Goal: Book appointment/travel/reservation

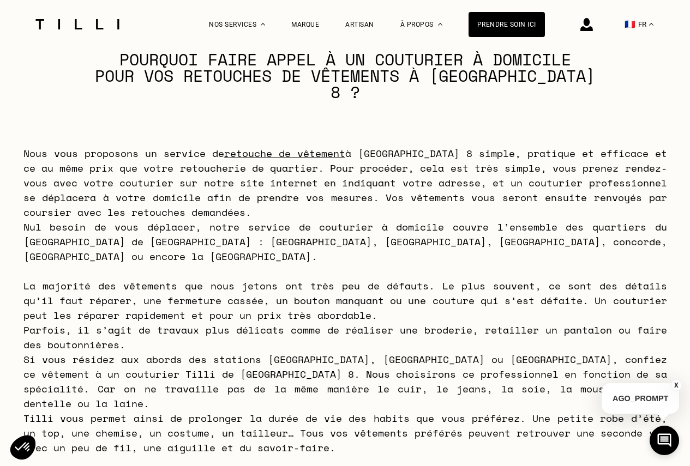
scroll to position [4238, 0]
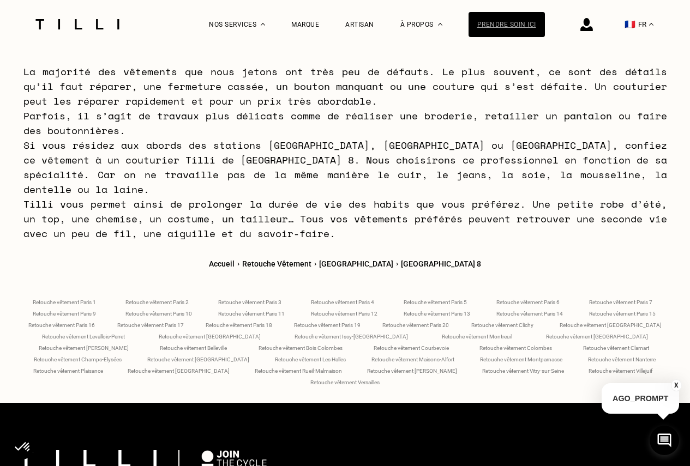
click at [507, 28] on div "Prendre soin ici" at bounding box center [506, 24] width 76 height 25
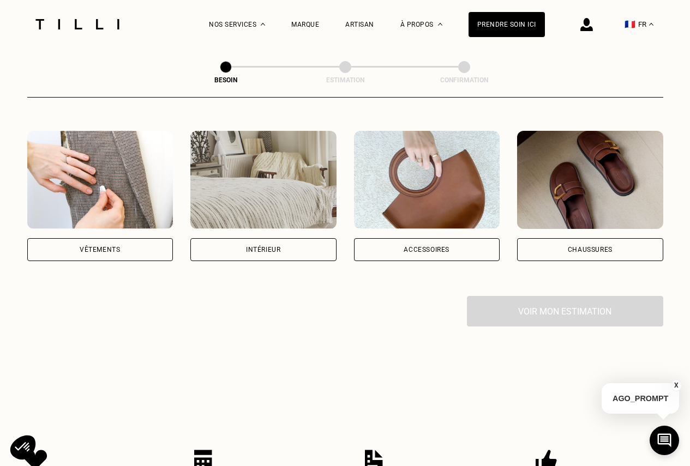
scroll to position [218, 0]
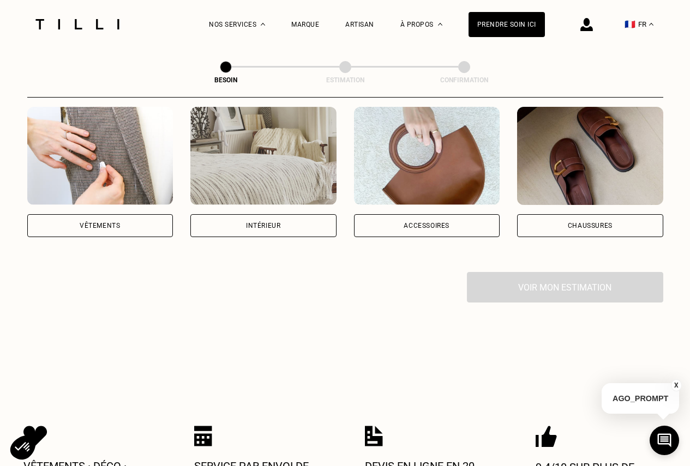
click at [97, 222] on div "Vêtements" at bounding box center [100, 225] width 40 height 7
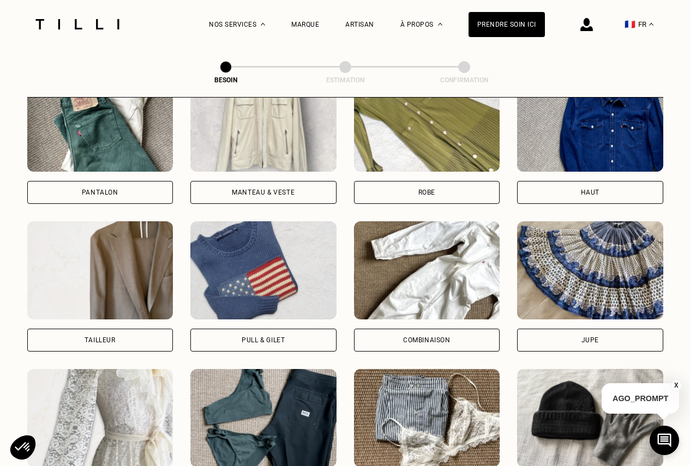
scroll to position [521, 0]
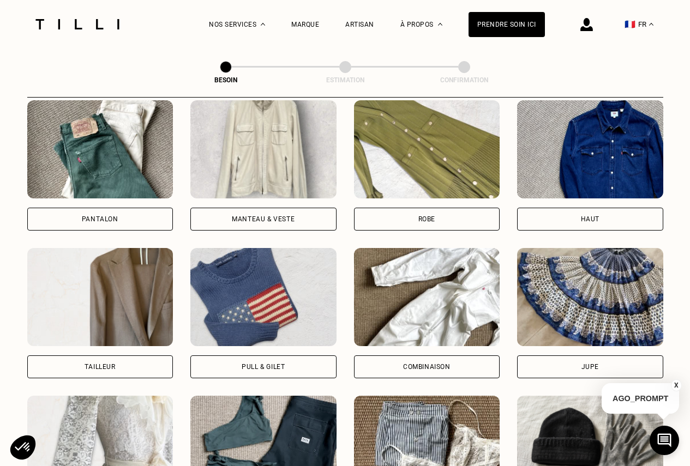
click at [114, 216] on div "Pantalon" at bounding box center [100, 219] width 37 height 7
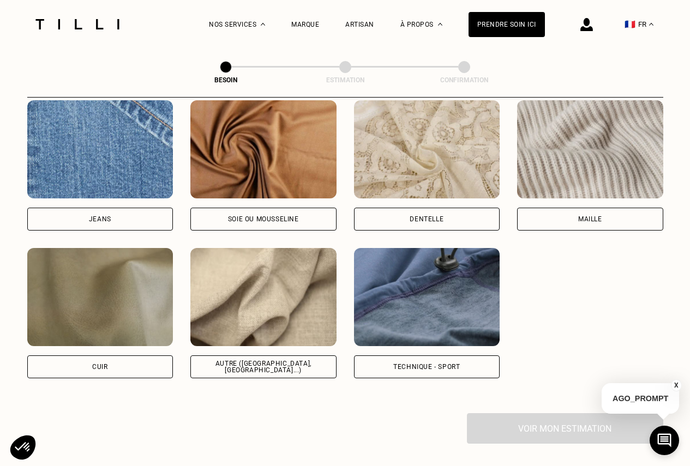
scroll to position [1222, 0]
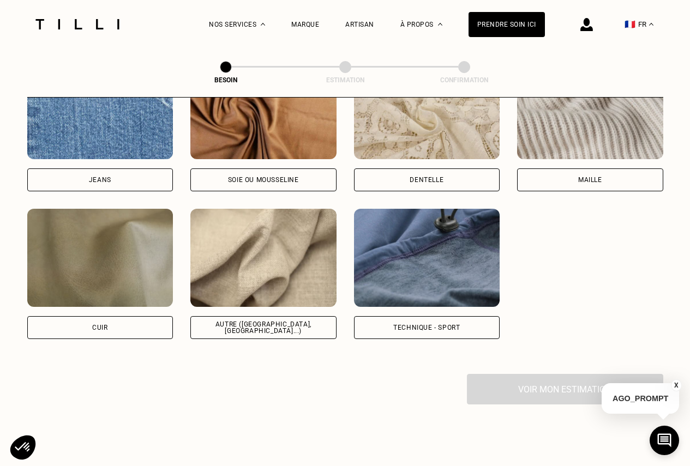
click at [279, 321] on div "Autre ([GEOGRAPHIC_DATA], [GEOGRAPHIC_DATA]...)" at bounding box center [264, 327] width 128 height 13
select select "FR"
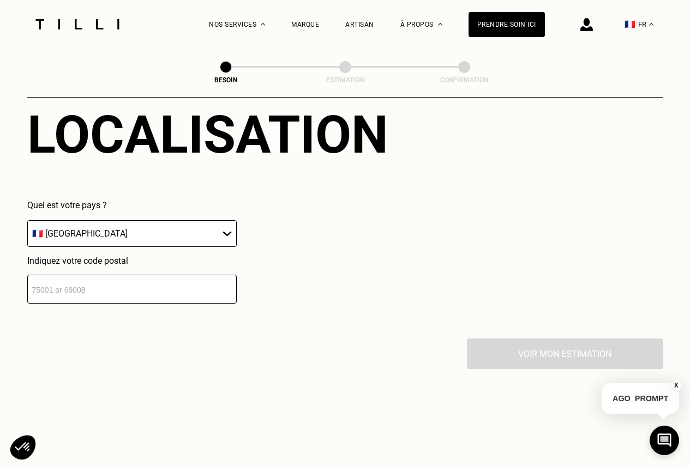
scroll to position [1521, 0]
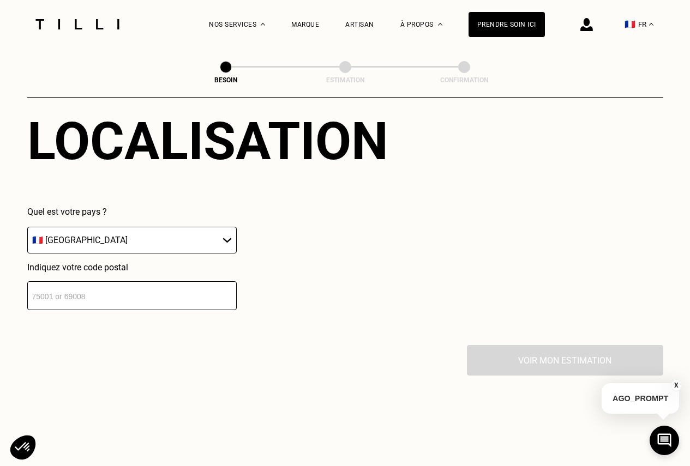
click at [124, 290] on input "number" at bounding box center [131, 295] width 209 height 29
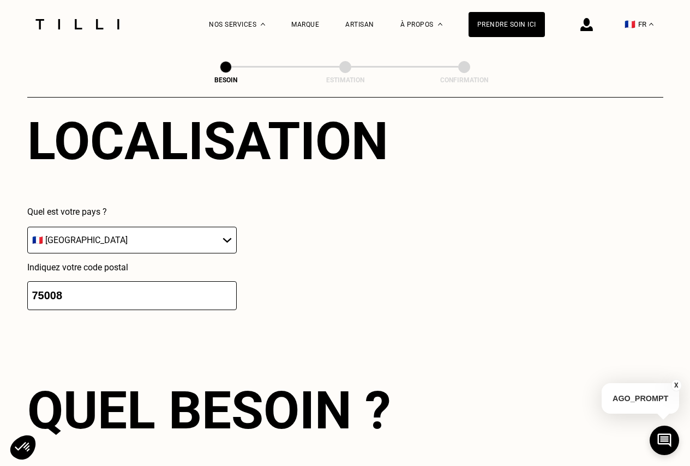
type input "75008"
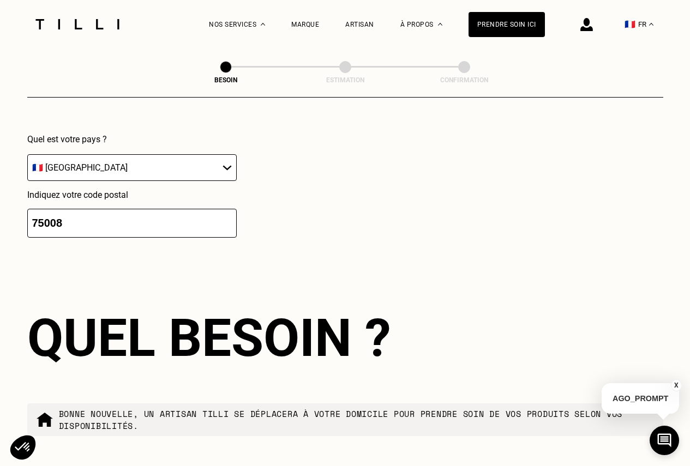
scroll to position [1737, 0]
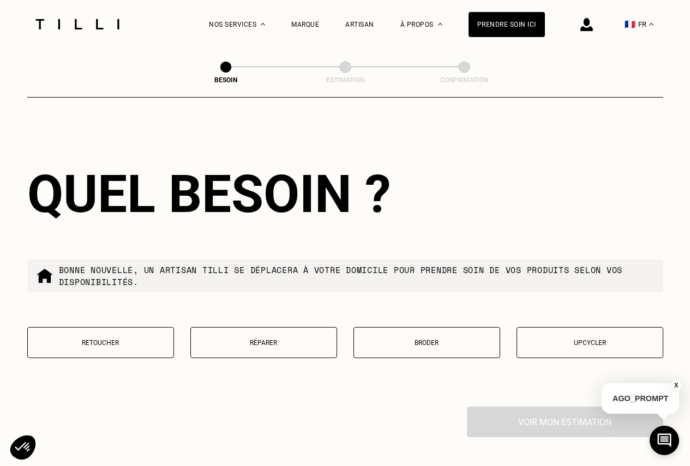
click at [113, 346] on button "Retoucher" at bounding box center [100, 342] width 147 height 31
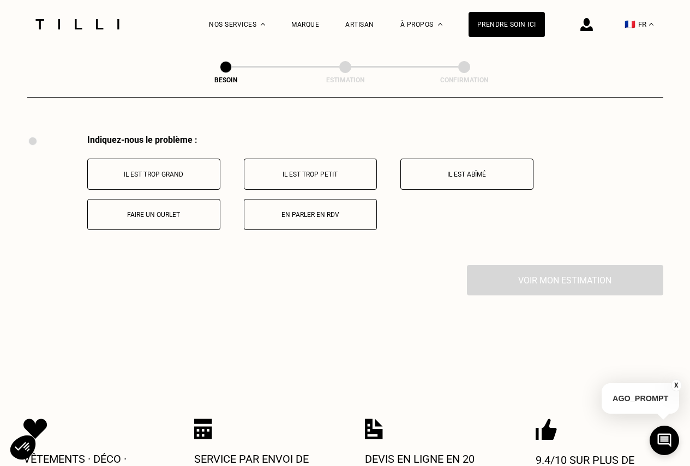
scroll to position [2034, 0]
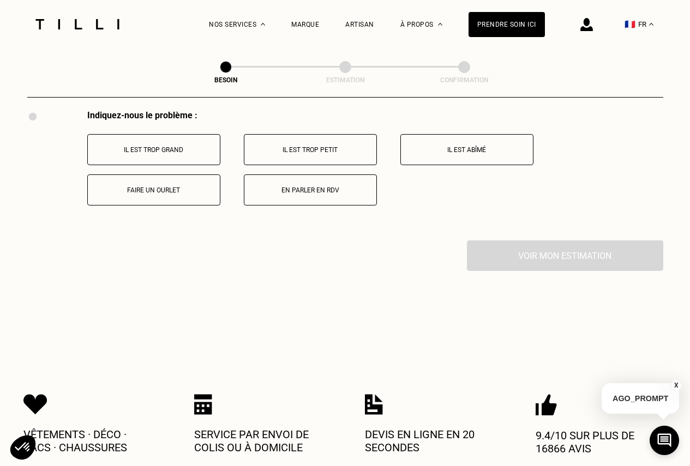
click at [154, 188] on p "Faire un ourlet" at bounding box center [153, 190] width 121 height 8
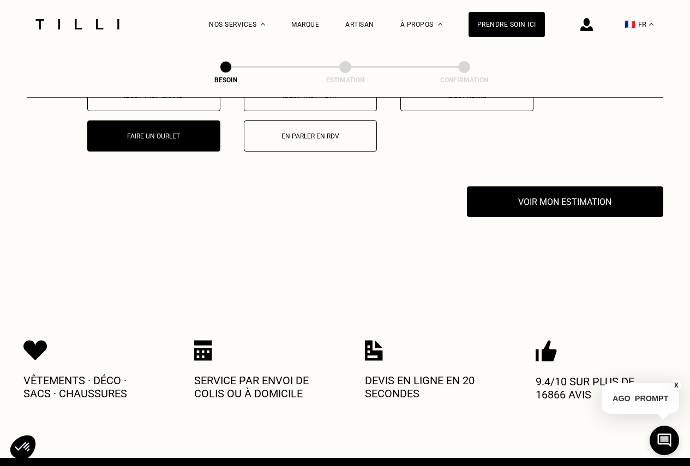
scroll to position [2147, 0]
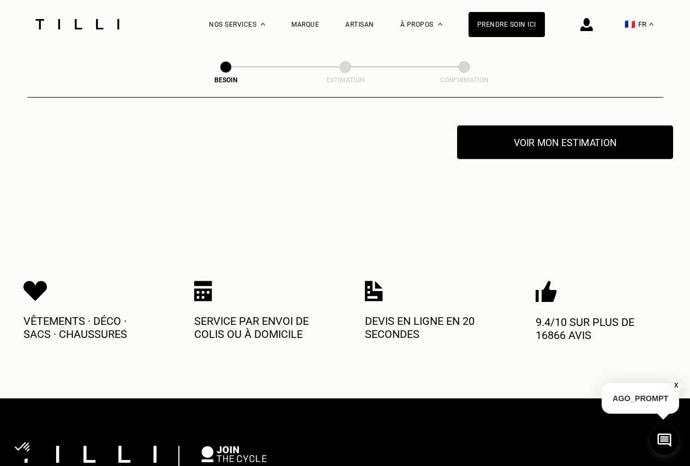
click at [587, 135] on button "Voir mon estimation" at bounding box center [565, 142] width 216 height 34
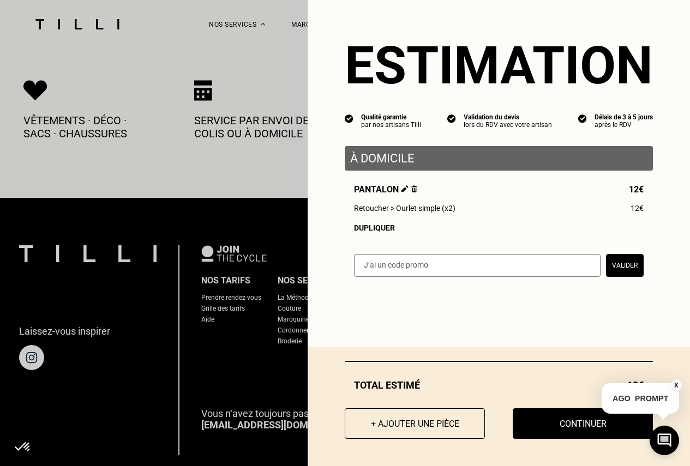
scroll to position [2365, 0]
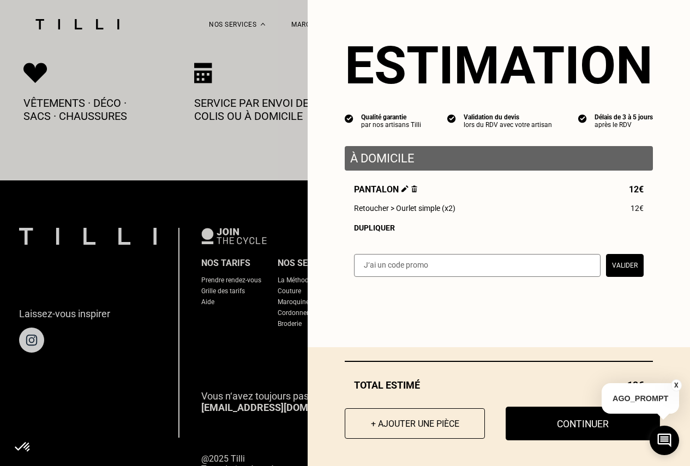
click at [573, 428] on button "Continuer" at bounding box center [582, 424] width 154 height 34
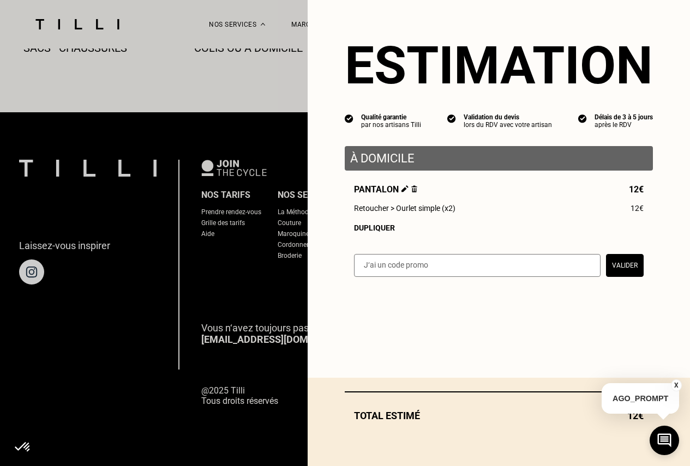
scroll to position [575, 0]
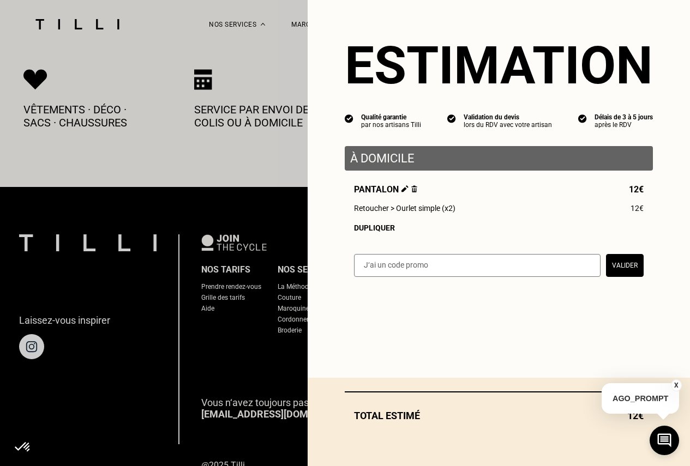
select select "FR"
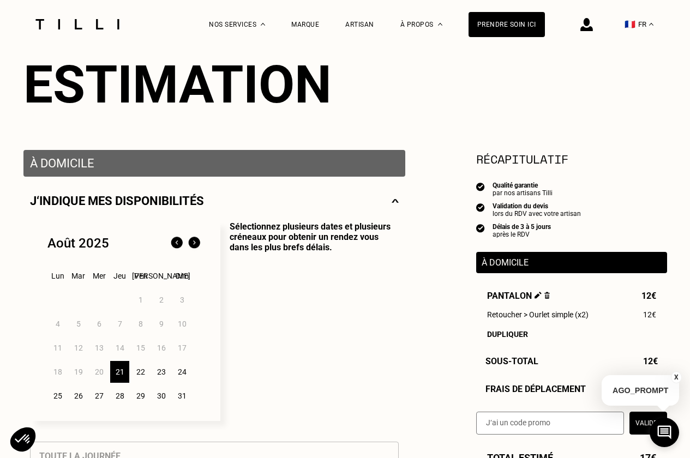
scroll to position [164, 0]
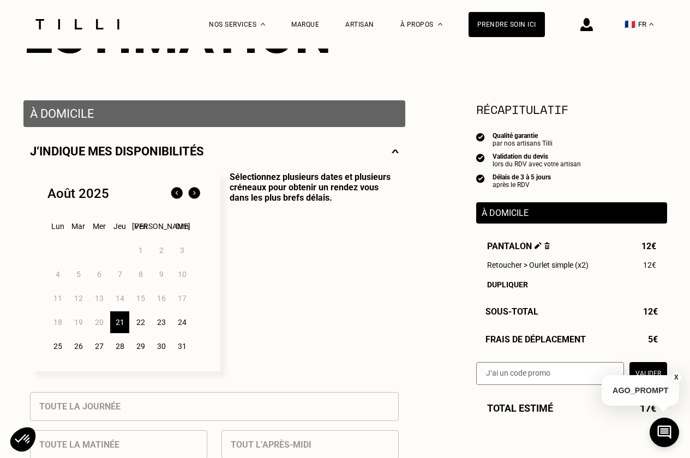
click at [117, 323] on div "21" at bounding box center [119, 322] width 19 height 22
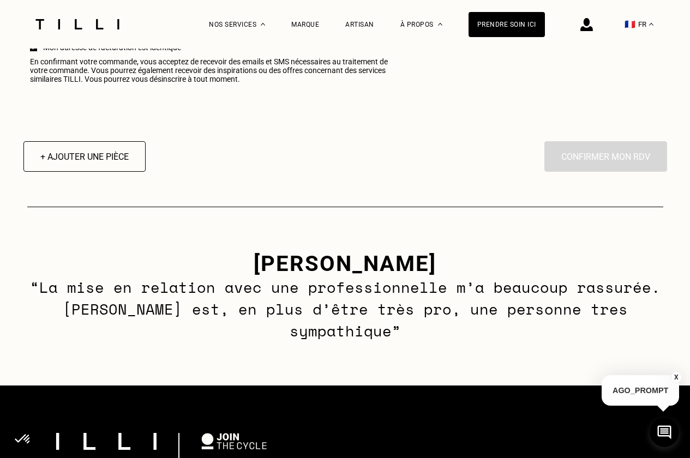
scroll to position [1472, 0]
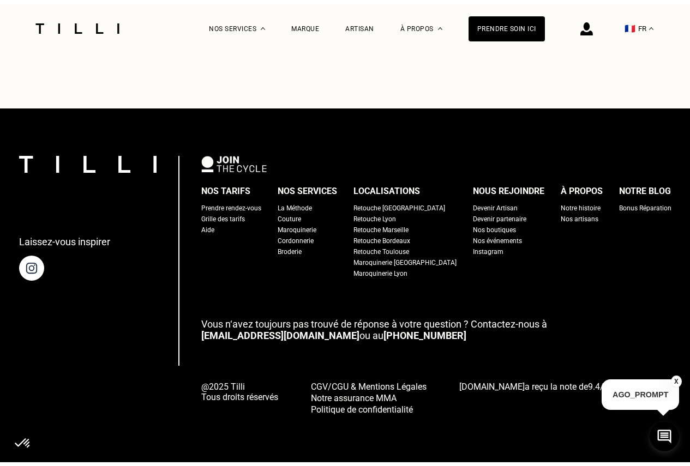
scroll to position [575, 0]
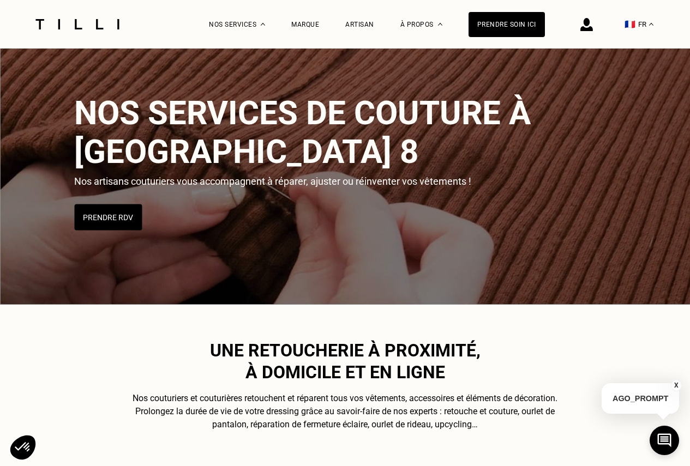
scroll to position [4511, 0]
